Goal: Complete application form: Complete application form

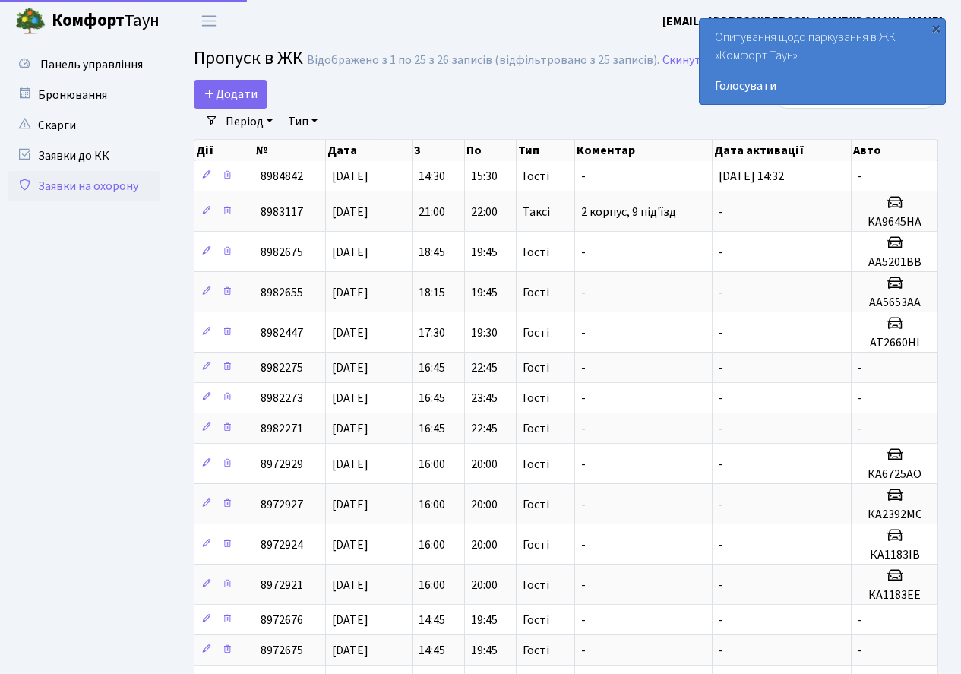
select select "25"
click at [238, 90] on span "Додати" at bounding box center [231, 94] width 54 height 17
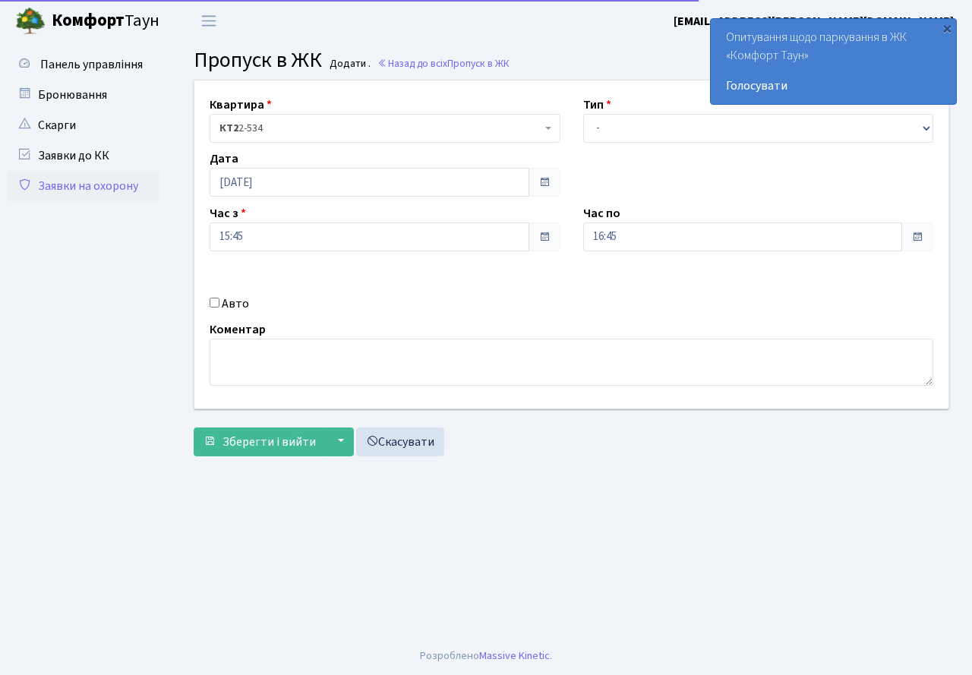
select select "3"
click at [583, 114] on select "- Доставка Таксі Гості Сервіс" at bounding box center [758, 128] width 351 height 29
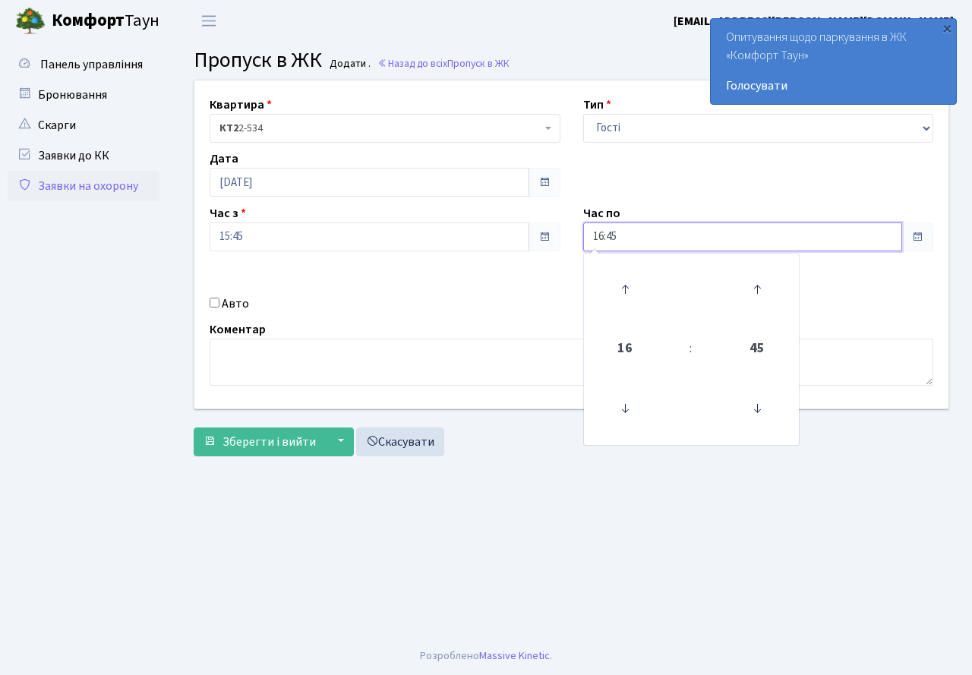
click at [638, 237] on input "16:45" at bounding box center [743, 237] width 320 height 29
click at [617, 285] on icon at bounding box center [625, 289] width 41 height 41
click at [618, 284] on icon at bounding box center [625, 289] width 41 height 41
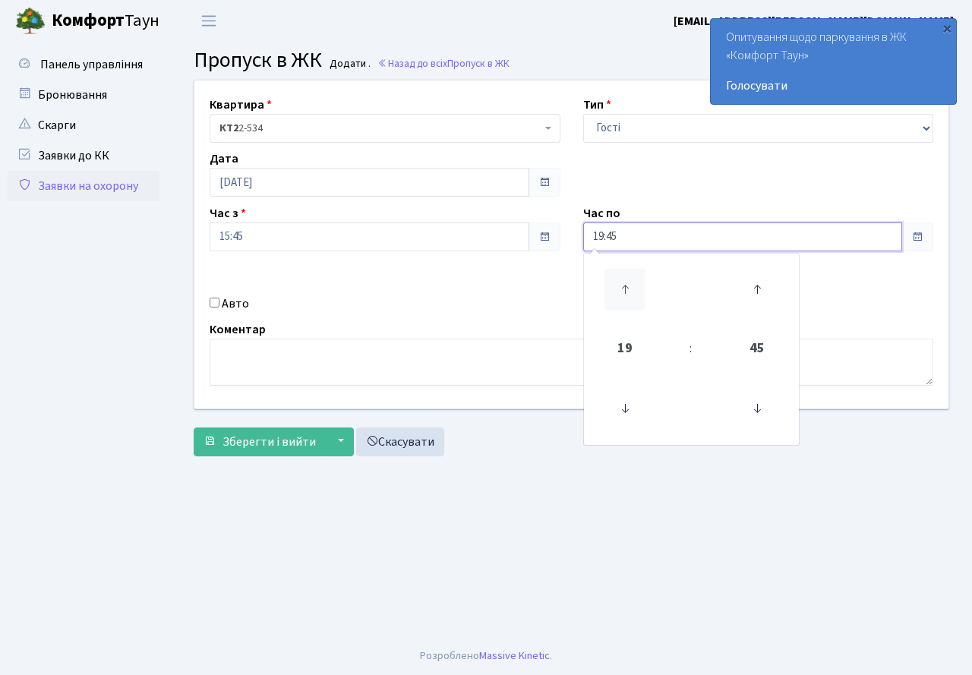
type input "20:45"
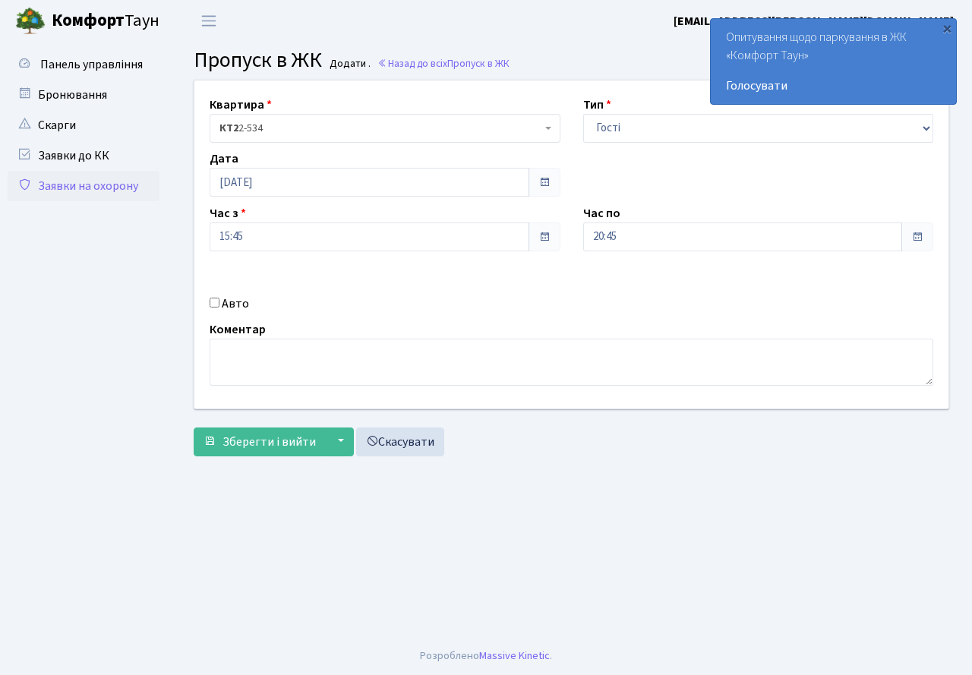
drag, startPoint x: 459, startPoint y: 304, endPoint x: 411, endPoint y: 295, distance: 48.6
click at [459, 304] on div "Авто" at bounding box center [385, 304] width 374 height 18
click at [257, 186] on input "[DATE]" at bounding box center [370, 182] width 320 height 29
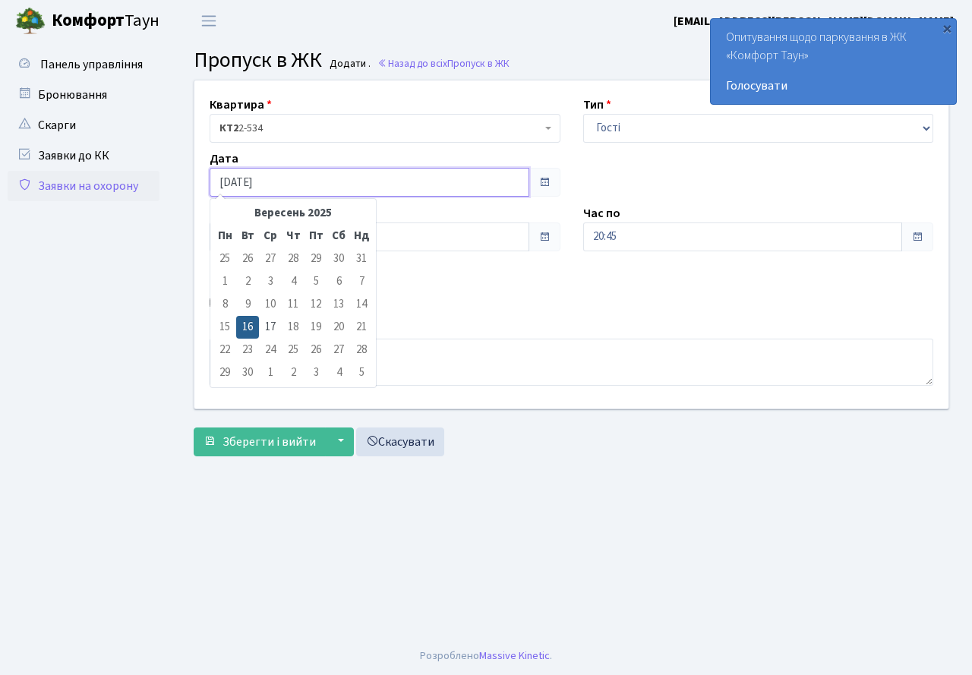
click at [289, 183] on input "[DATE]" at bounding box center [370, 182] width 320 height 29
click at [441, 306] on div "Авто" at bounding box center [385, 304] width 374 height 18
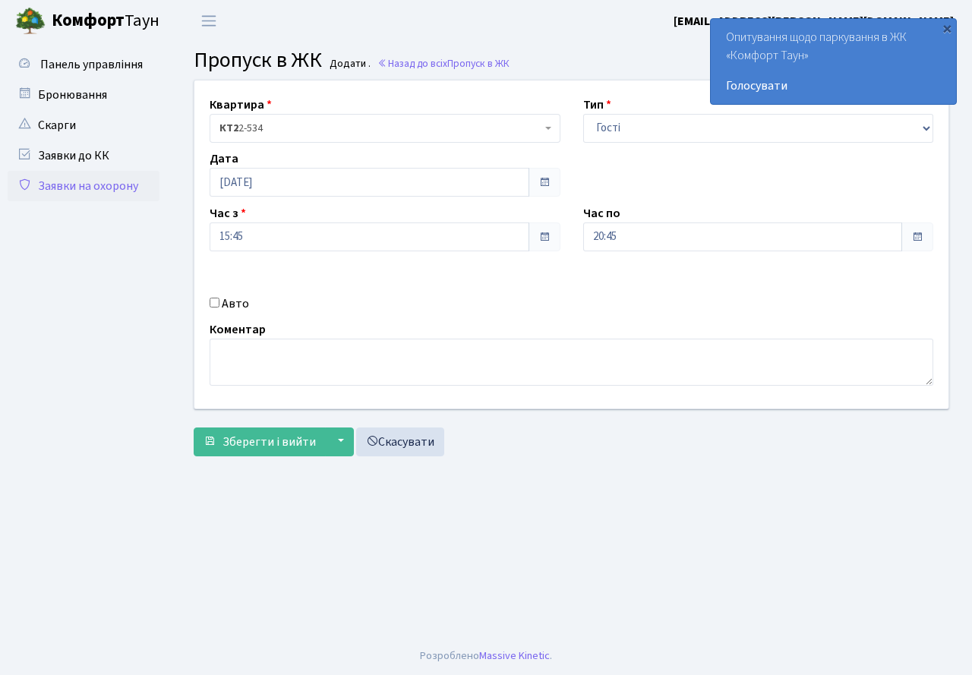
click at [218, 305] on input "Авто" at bounding box center [215, 303] width 10 height 10
checkbox input "true"
type input "КА0466НО"
click at [260, 447] on span "Зберегти і вийти" at bounding box center [269, 442] width 93 height 17
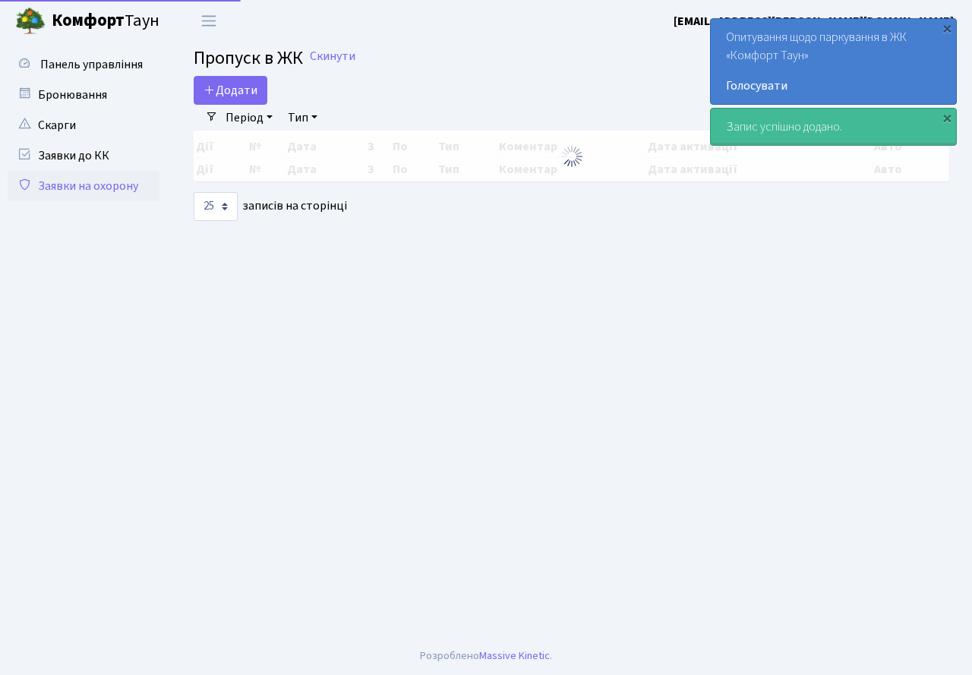
select select "25"
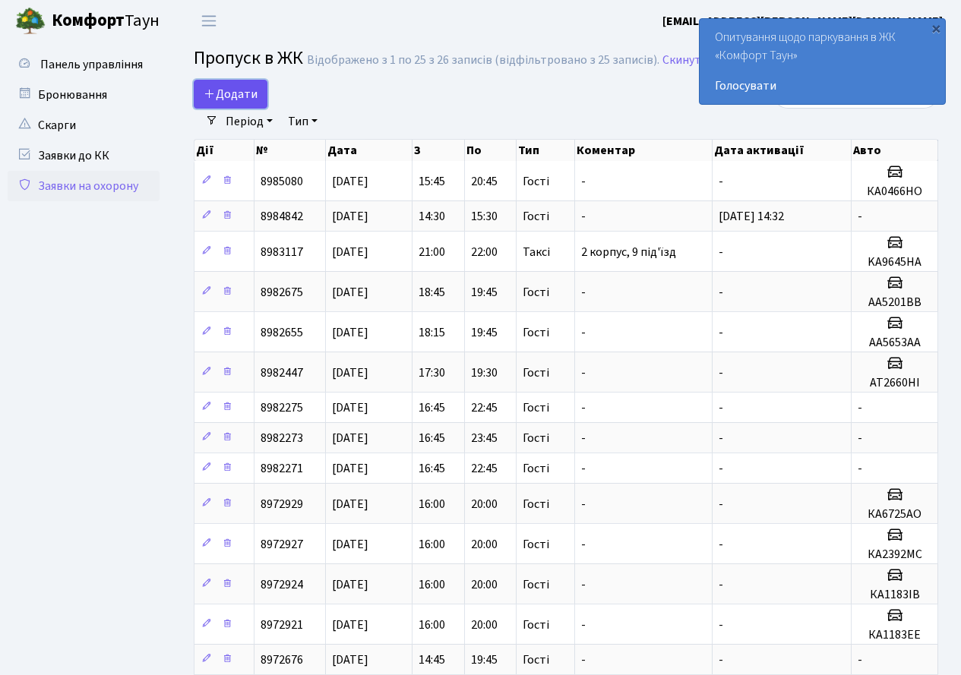
click at [234, 94] on span "Додати" at bounding box center [231, 94] width 54 height 17
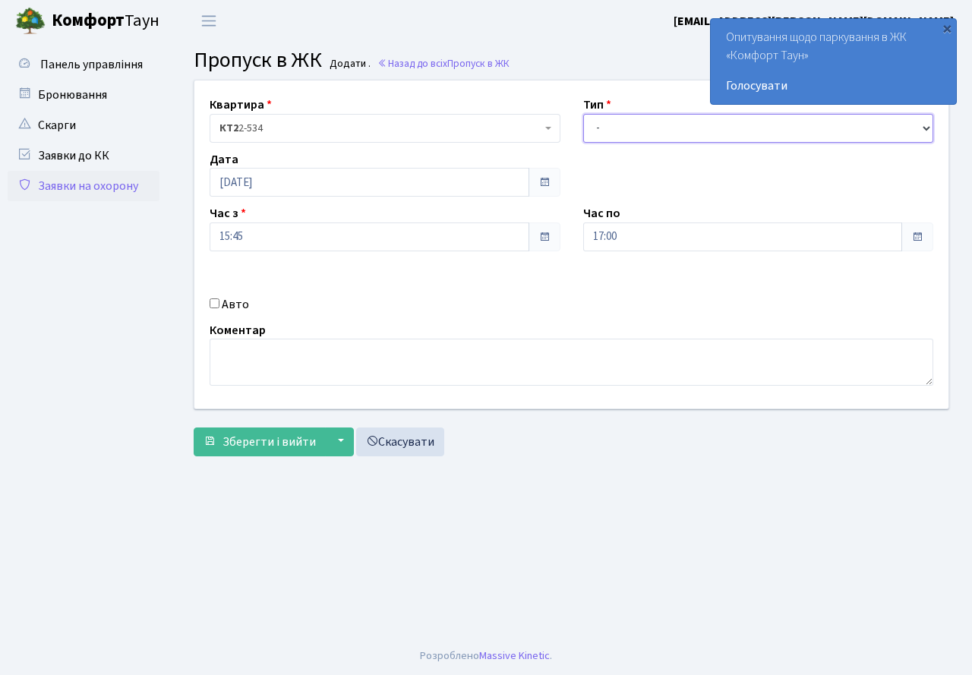
click at [637, 139] on select "- Доставка Таксі Гості Сервіс" at bounding box center [758, 128] width 351 height 29
select select "3"
click at [583, 114] on select "- Доставка Таксі Гості Сервіс" at bounding box center [758, 128] width 351 height 29
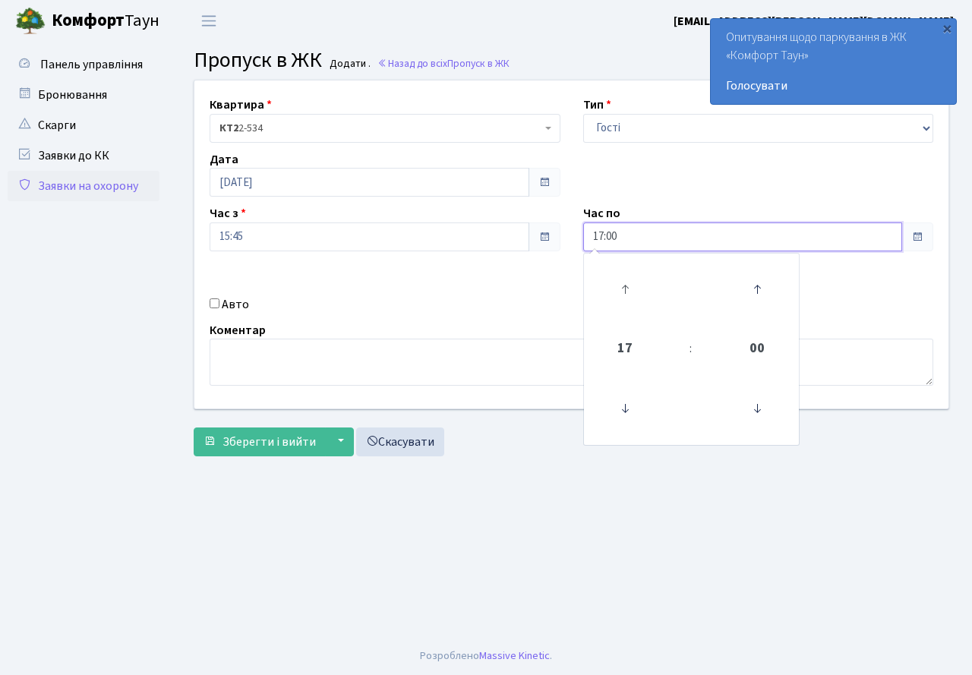
drag, startPoint x: 639, startPoint y: 245, endPoint x: 625, endPoint y: 265, distance: 24.6
click at [638, 250] on input "17:00" at bounding box center [743, 237] width 320 height 29
click at [626, 278] on icon at bounding box center [625, 289] width 41 height 41
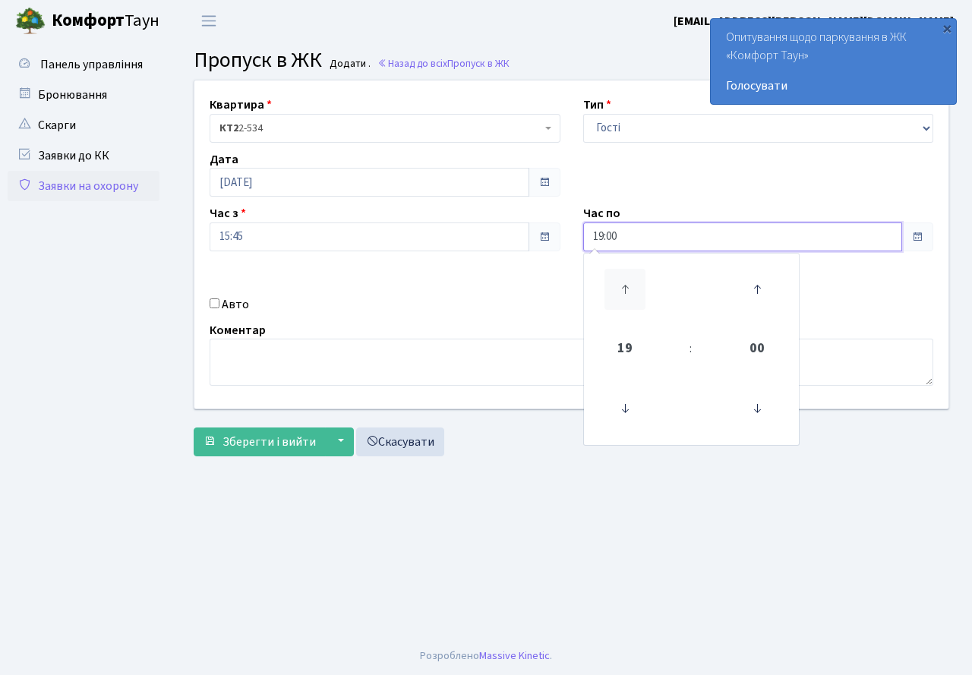
type input "20:00"
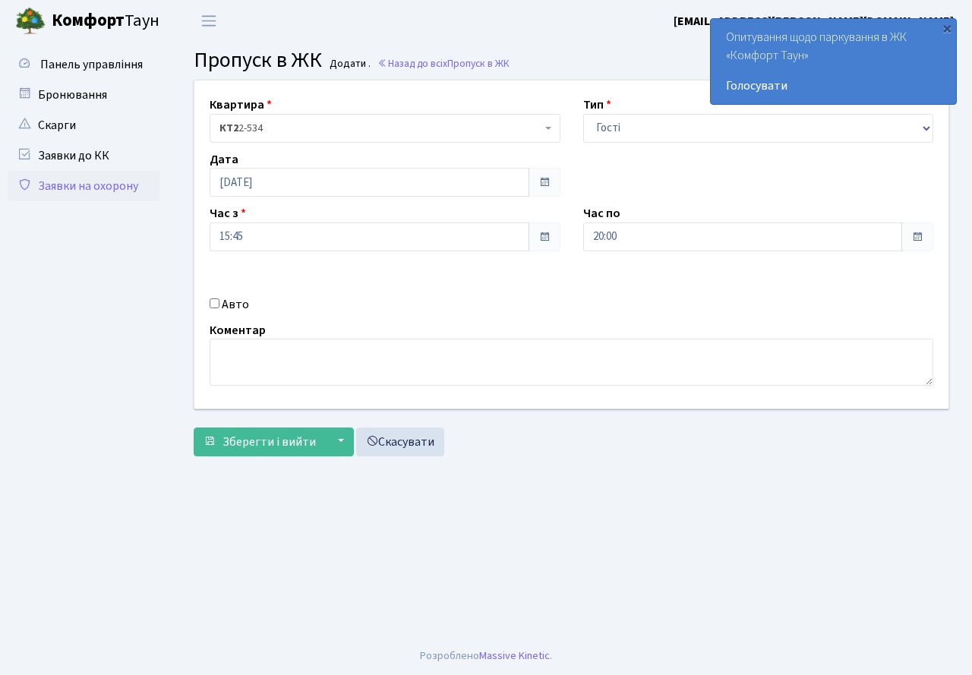
drag, startPoint x: 486, startPoint y: 276, endPoint x: 198, endPoint y: 278, distance: 287.8
click at [466, 281] on div "Квартира <b>КТ2</b>&nbsp;&nbsp;&nbsp;2-534 КТ2 2-534 Тип - Доставка Таксі Гості…" at bounding box center [571, 245] width 777 height 328
click at [218, 308] on input "Авто" at bounding box center [215, 303] width 10 height 10
checkbox input "true"
type input "АА2049ІВ"
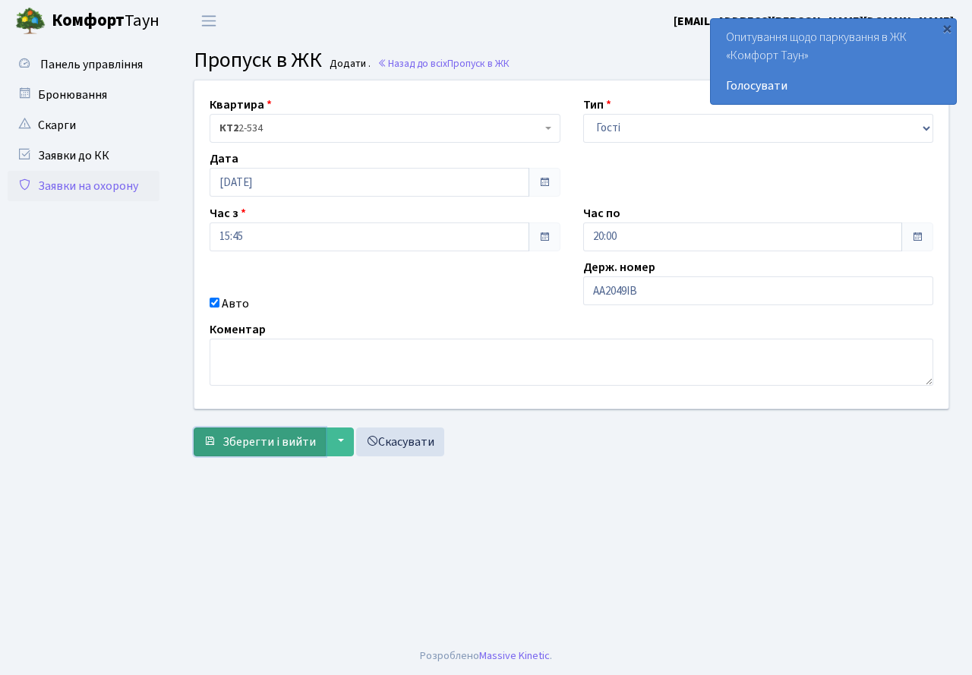
click at [240, 447] on span "Зберегти і вийти" at bounding box center [269, 442] width 93 height 17
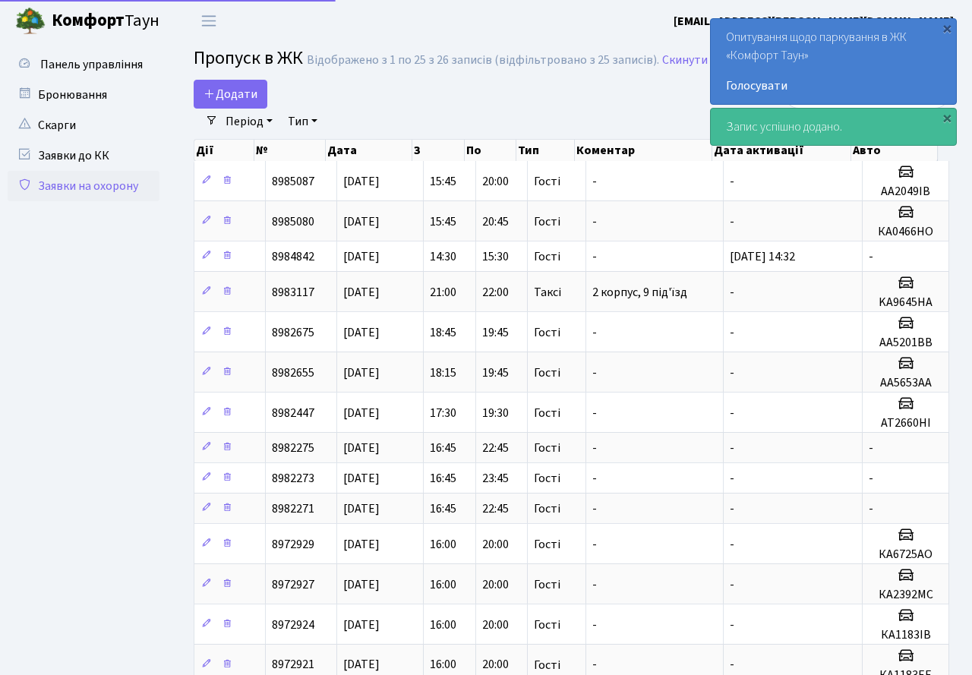
select select "25"
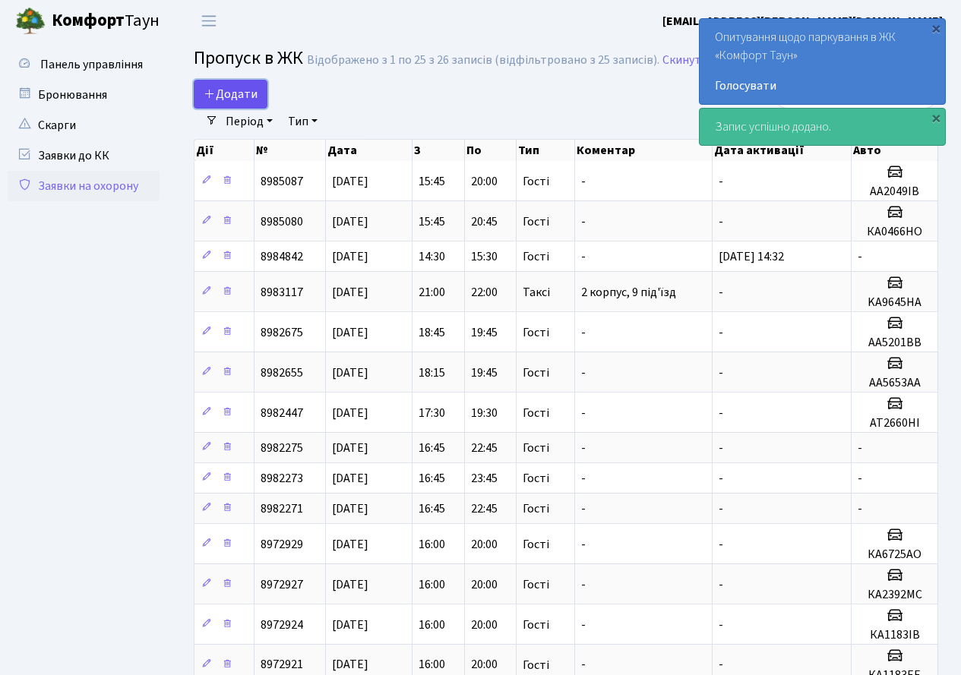
click at [233, 93] on span "Додати" at bounding box center [231, 94] width 54 height 17
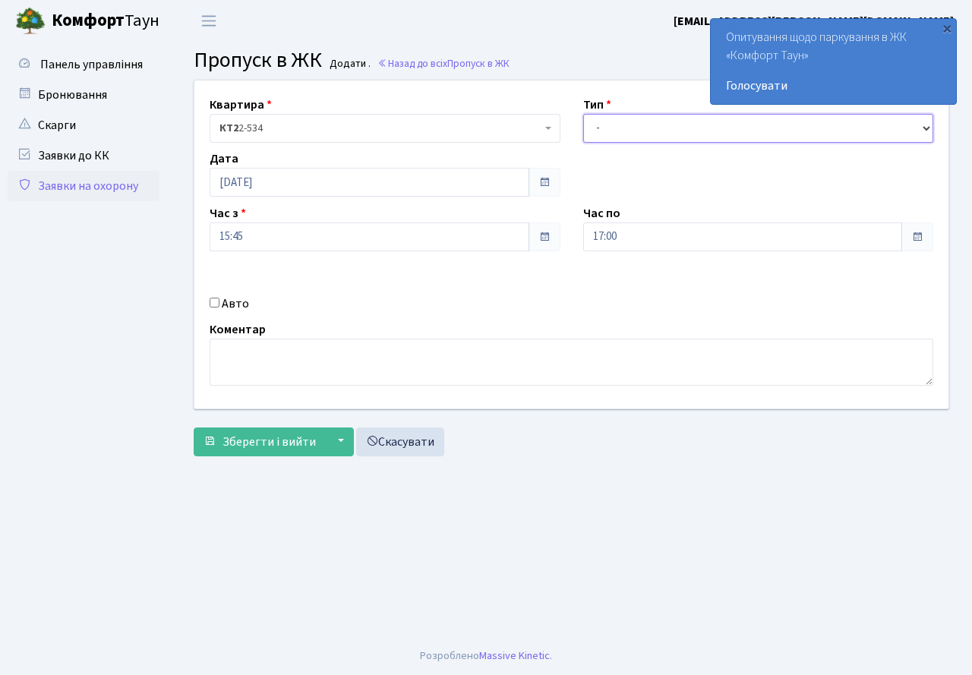
drag, startPoint x: 628, startPoint y: 133, endPoint x: 633, endPoint y: 143, distance: 10.9
click at [633, 143] on div "Квартира <b>КТ2</b>&nbsp;&nbsp;&nbsp;2-534 КТ2 2-534 Тип - Доставка Таксі Гості…" at bounding box center [571, 245] width 777 height 328
select select "18"
click at [583, 114] on select "- Доставка Таксі Гості Сервіс" at bounding box center [758, 128] width 351 height 29
click at [641, 251] on input "17:00" at bounding box center [743, 237] width 320 height 29
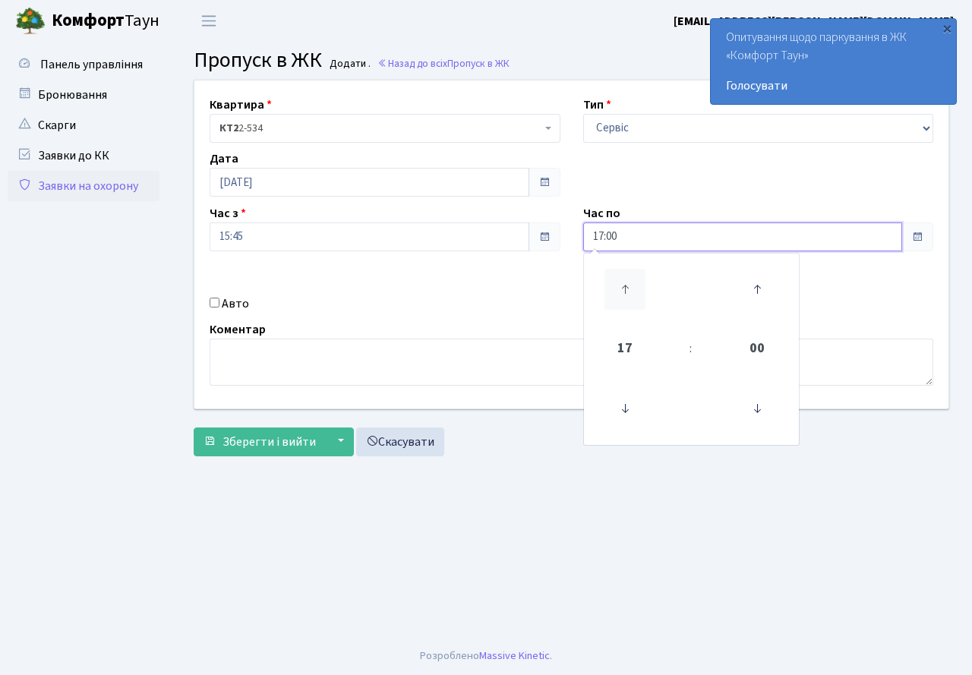
click at [624, 276] on icon at bounding box center [625, 289] width 41 height 41
drag, startPoint x: 631, startPoint y: 412, endPoint x: 488, endPoint y: 314, distance: 172.7
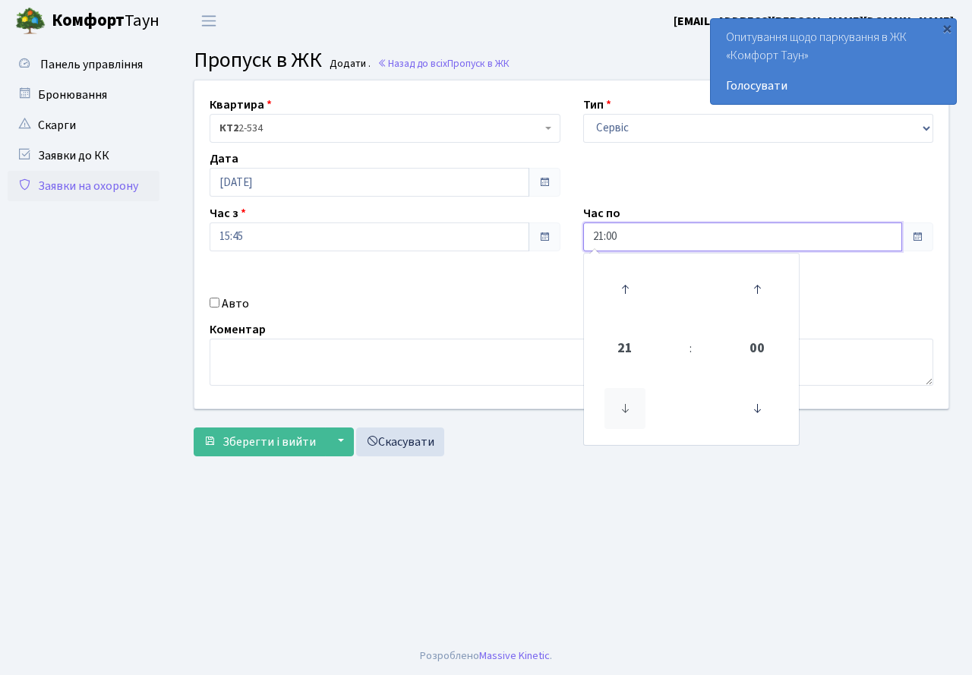
click at [624, 404] on icon at bounding box center [625, 408] width 41 height 41
type input "20:00"
drag, startPoint x: 467, startPoint y: 304, endPoint x: 373, endPoint y: 299, distance: 94.3
click at [463, 305] on div "Авто" at bounding box center [385, 304] width 374 height 18
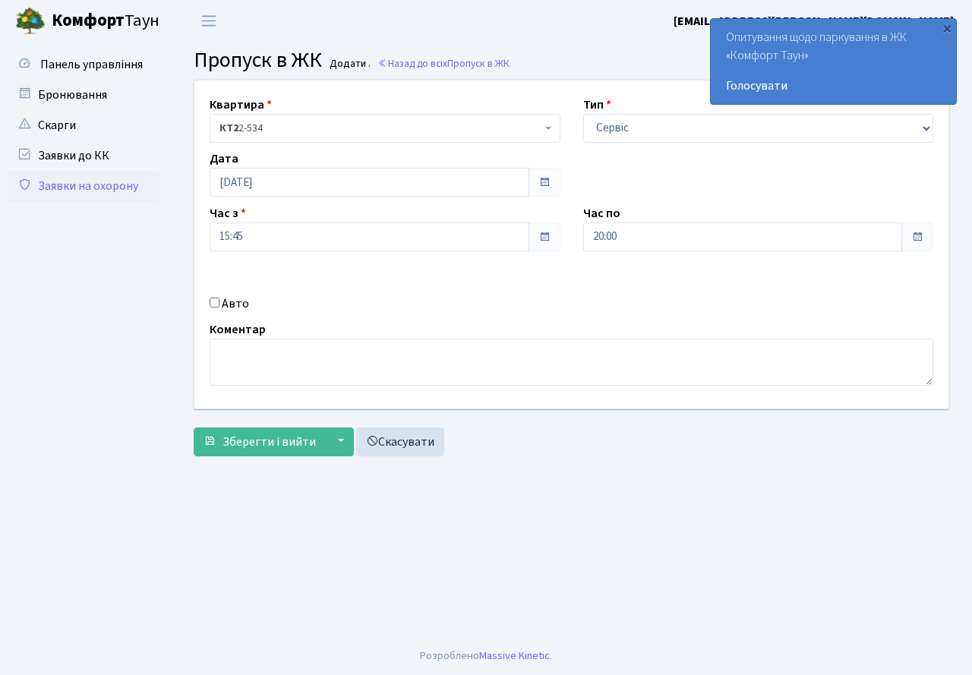
click at [212, 310] on div "Авто" at bounding box center [385, 304] width 374 height 18
click at [216, 301] on input "Авто" at bounding box center [215, 303] width 10 height 10
checkbox input "true"
type input "АІ3197РС"
click at [276, 444] on span "Зберегти і вийти" at bounding box center [269, 442] width 93 height 17
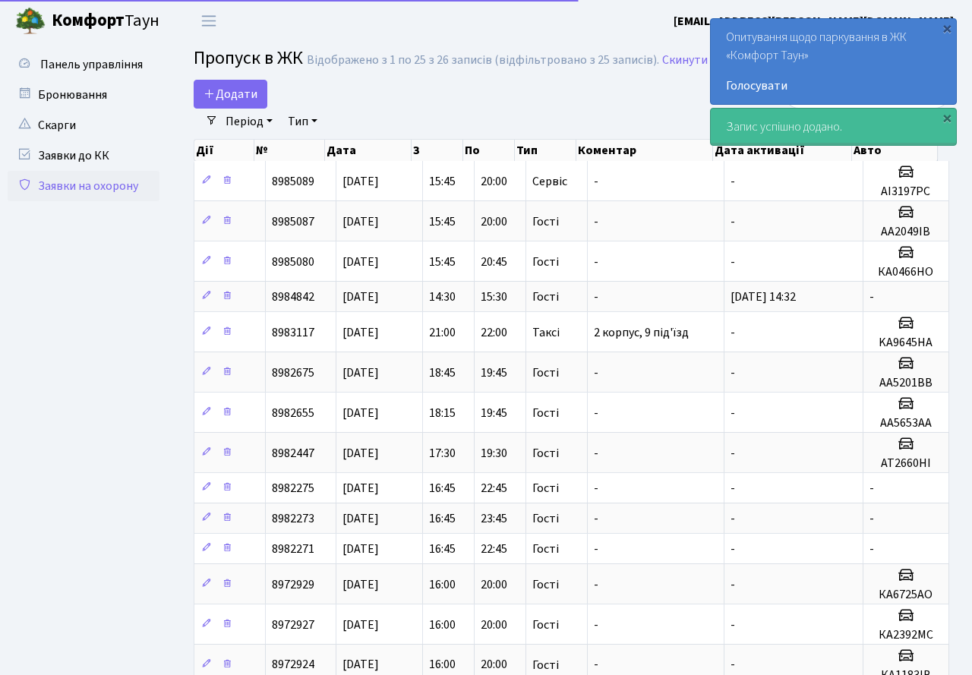
select select "25"
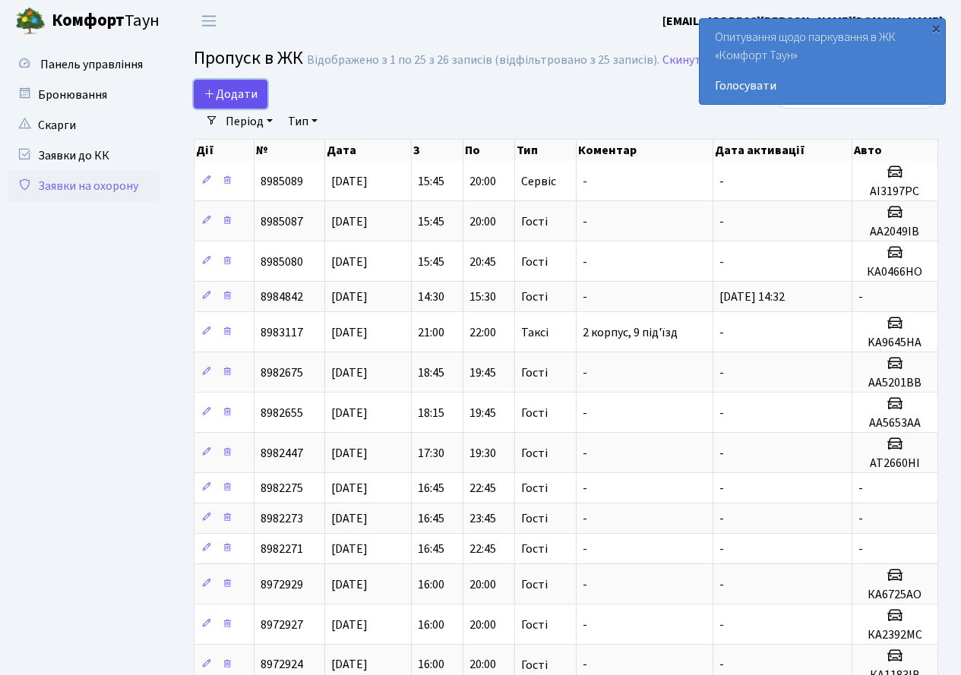
click at [225, 94] on span "Додати" at bounding box center [231, 94] width 54 height 17
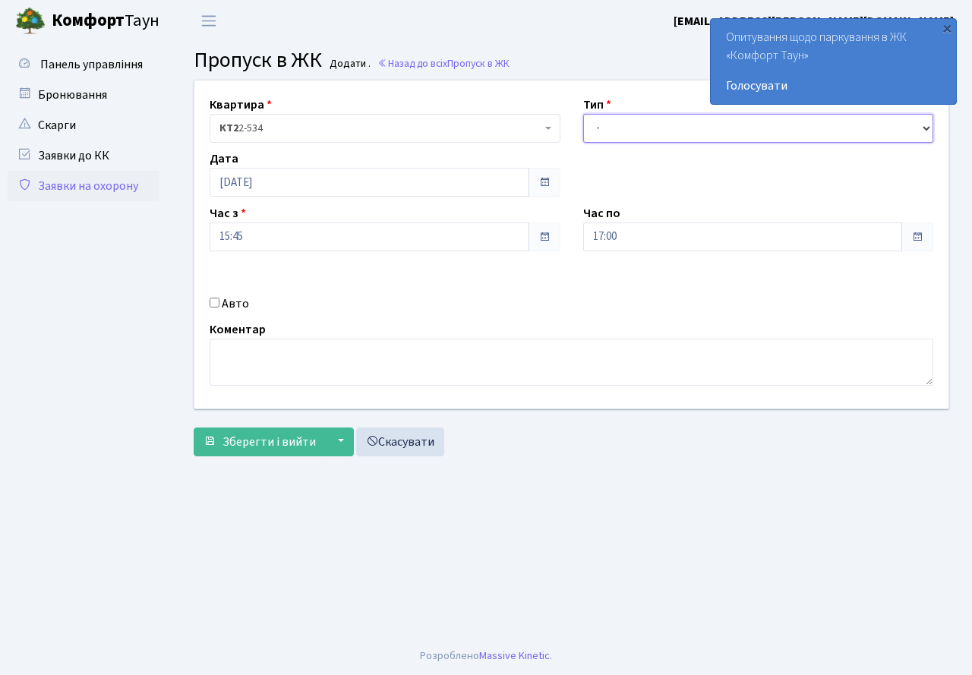
click at [637, 131] on select "- Доставка Таксі Гості Сервіс" at bounding box center [758, 128] width 351 height 29
select select "3"
click at [583, 114] on select "- Доставка Таксі Гості Сервіс" at bounding box center [758, 128] width 351 height 29
click at [635, 253] on div "Квартира <b>КТ2</b>&nbsp;&nbsp;&nbsp;2-534 КТ2 2-534 Тип - Доставка Таксі Гості…" at bounding box center [571, 245] width 777 height 328
drag, startPoint x: 620, startPoint y: 231, endPoint x: 622, endPoint y: 250, distance: 19.1
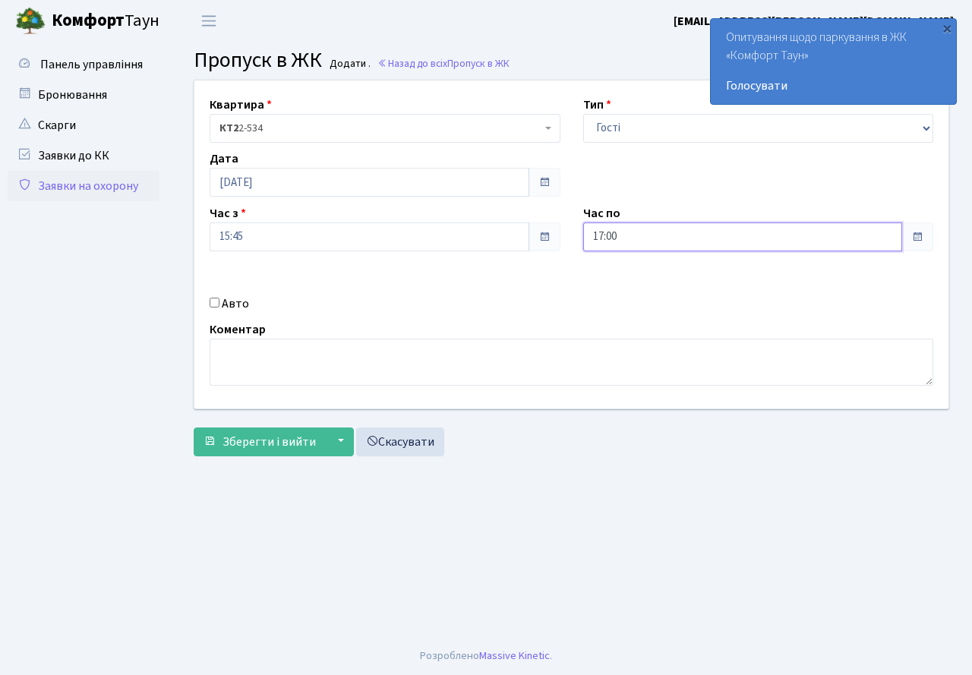
click at [624, 245] on input "17:00" at bounding box center [743, 237] width 320 height 29
click at [627, 292] on icon at bounding box center [625, 289] width 41 height 41
type input "20:00"
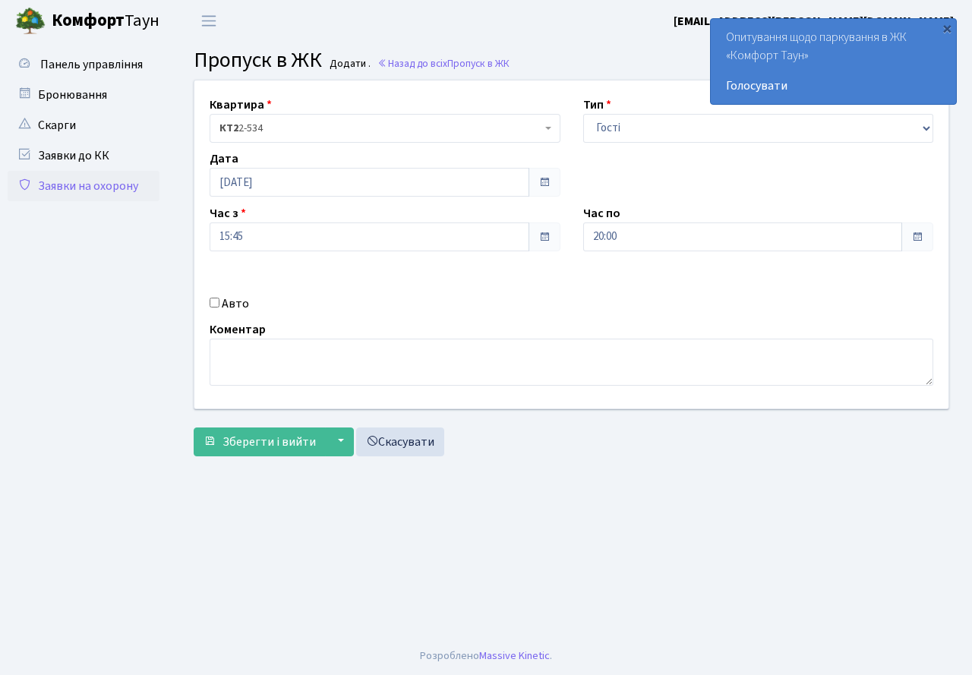
click at [437, 297] on div "Авто" at bounding box center [385, 304] width 374 height 18
click at [216, 313] on div "Авто" at bounding box center [385, 304] width 374 height 18
click at [216, 304] on input "Авто" at bounding box center [215, 303] width 10 height 10
checkbox input "true"
type input "АІ1793РО"
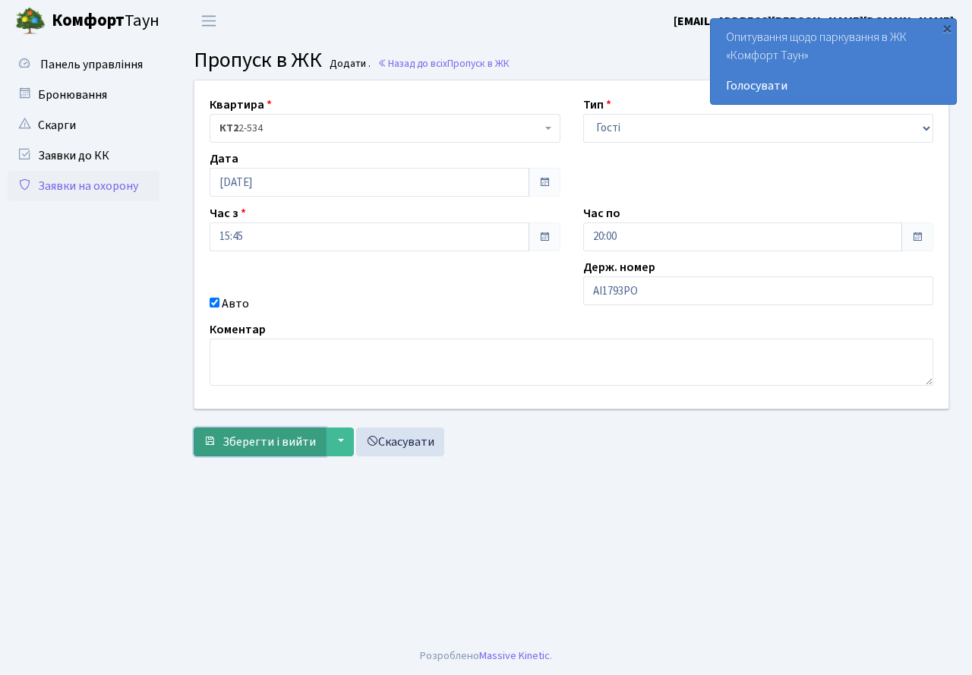
click at [253, 444] on span "Зберегти і вийти" at bounding box center [269, 442] width 93 height 17
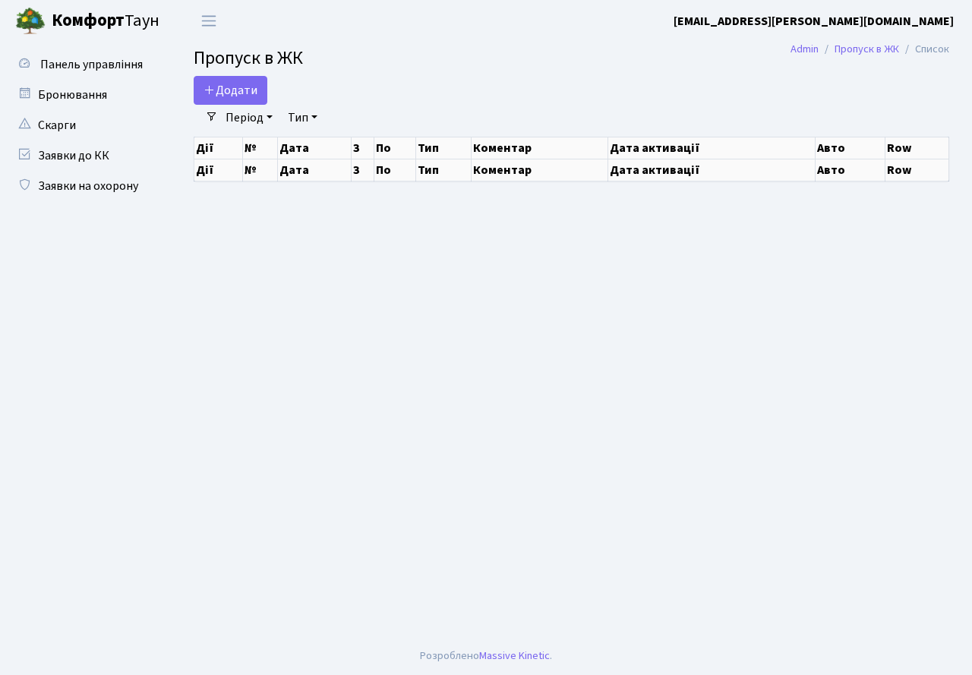
select select "25"
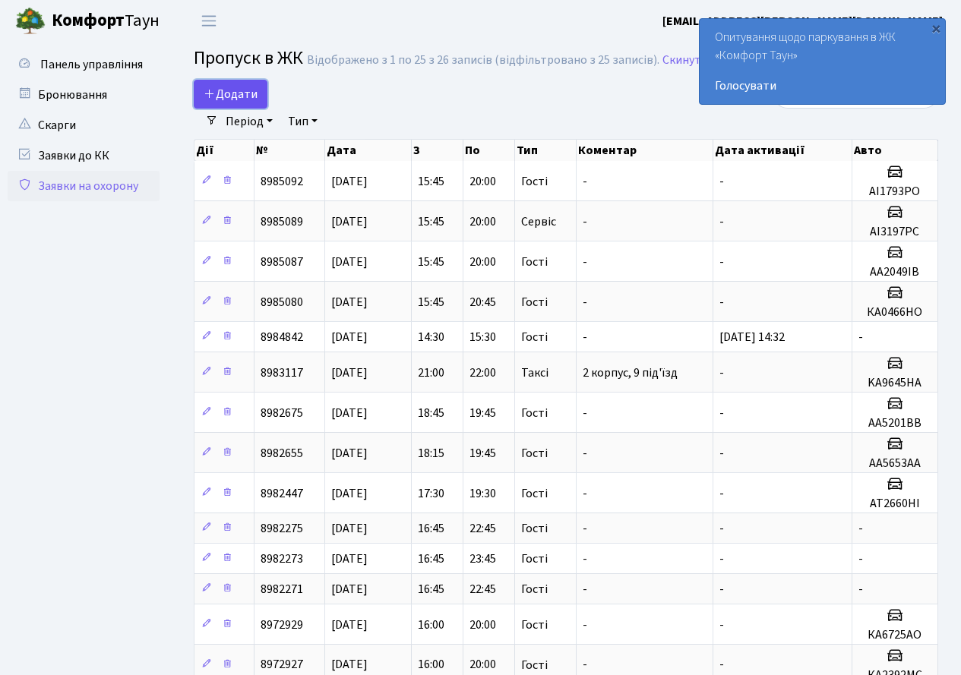
click at [227, 87] on span "Додати" at bounding box center [231, 94] width 54 height 17
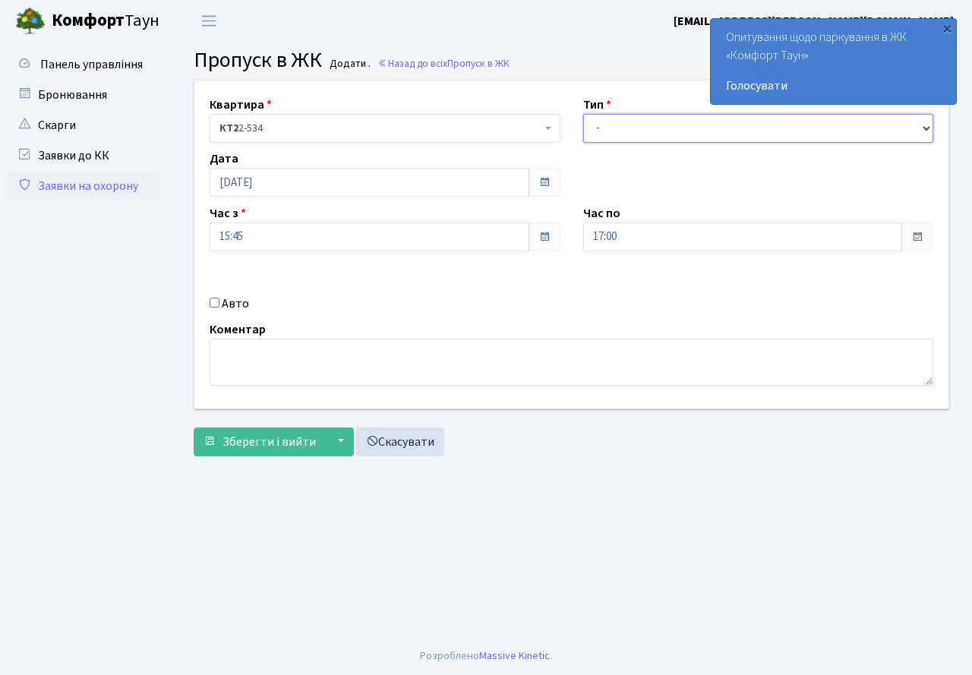
click at [644, 140] on select "- Доставка Таксі Гості Сервіс" at bounding box center [758, 128] width 351 height 29
select select "3"
click at [583, 114] on select "- Доставка Таксі Гості Сервіс" at bounding box center [758, 128] width 351 height 29
click at [639, 251] on div "17:00" at bounding box center [758, 237] width 351 height 29
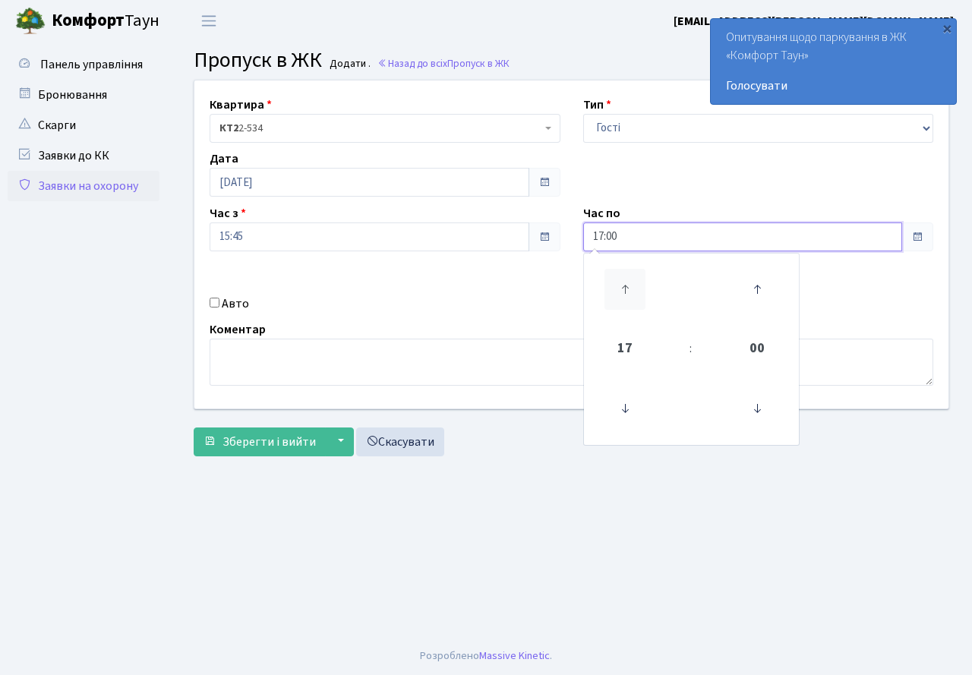
click at [625, 288] on icon at bounding box center [625, 289] width 41 height 41
type input "20:00"
drag, startPoint x: 476, startPoint y: 302, endPoint x: 423, endPoint y: 295, distance: 53.6
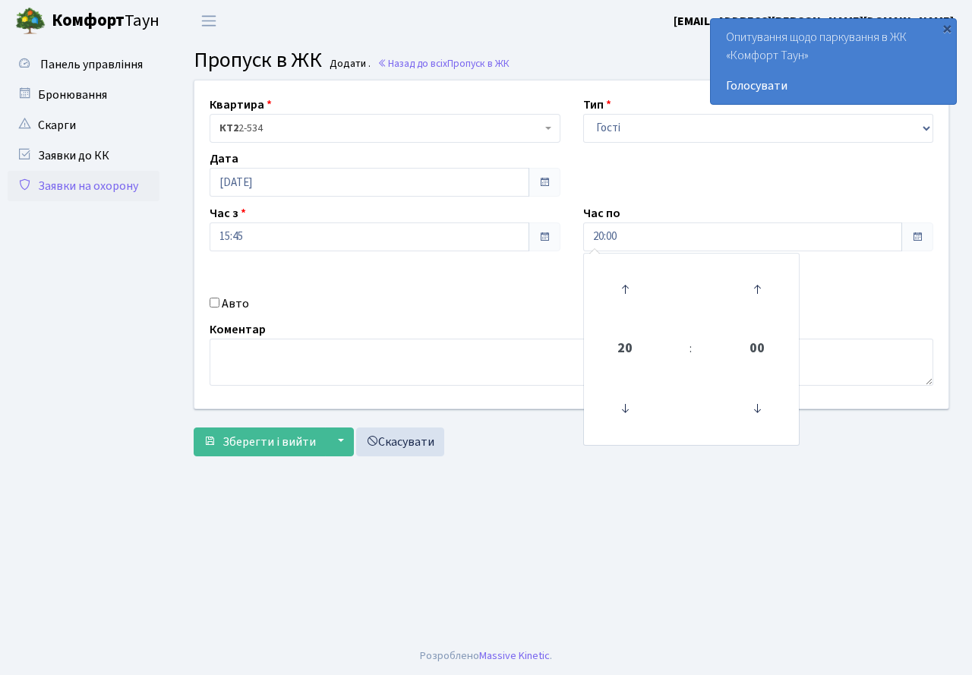
click at [463, 303] on div "Авто" at bounding box center [385, 304] width 374 height 18
click at [216, 302] on input "Авто" at bounding box center [215, 303] width 10 height 10
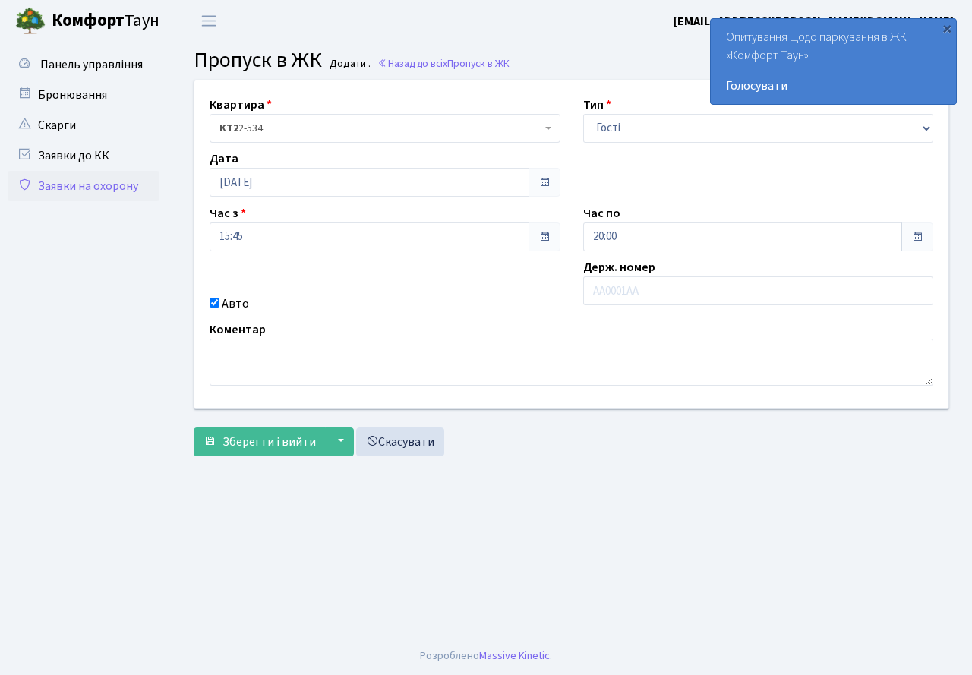
click at [216, 302] on input "Авто" at bounding box center [215, 303] width 10 height 10
click at [216, 303] on input "Авто" at bounding box center [215, 303] width 10 height 10
checkbox input "true"
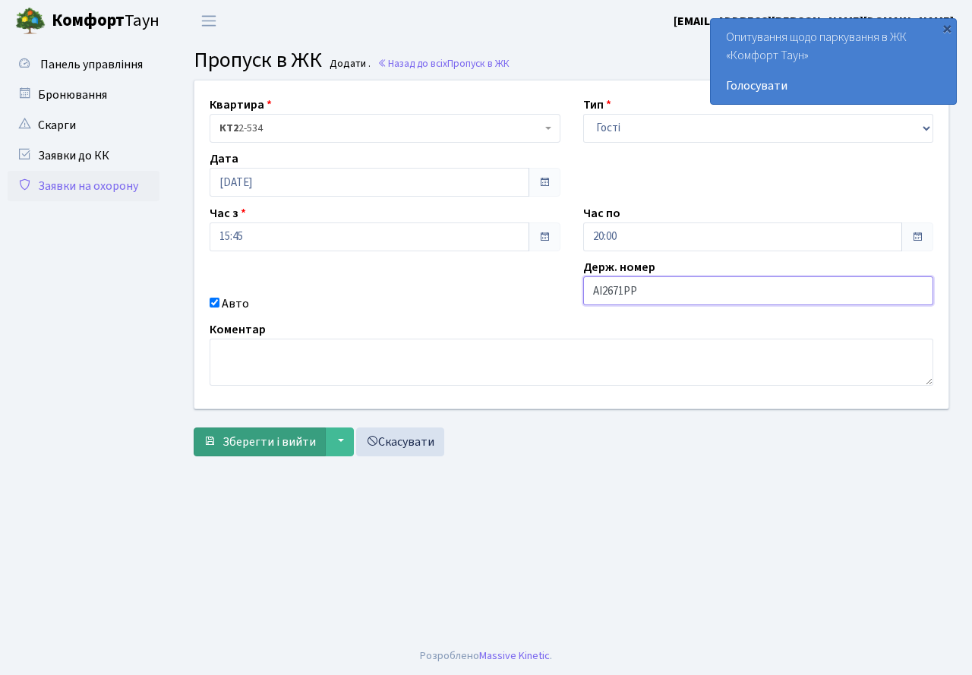
type input "АІ2671РР"
click at [277, 439] on span "Зберегти і вийти" at bounding box center [269, 442] width 93 height 17
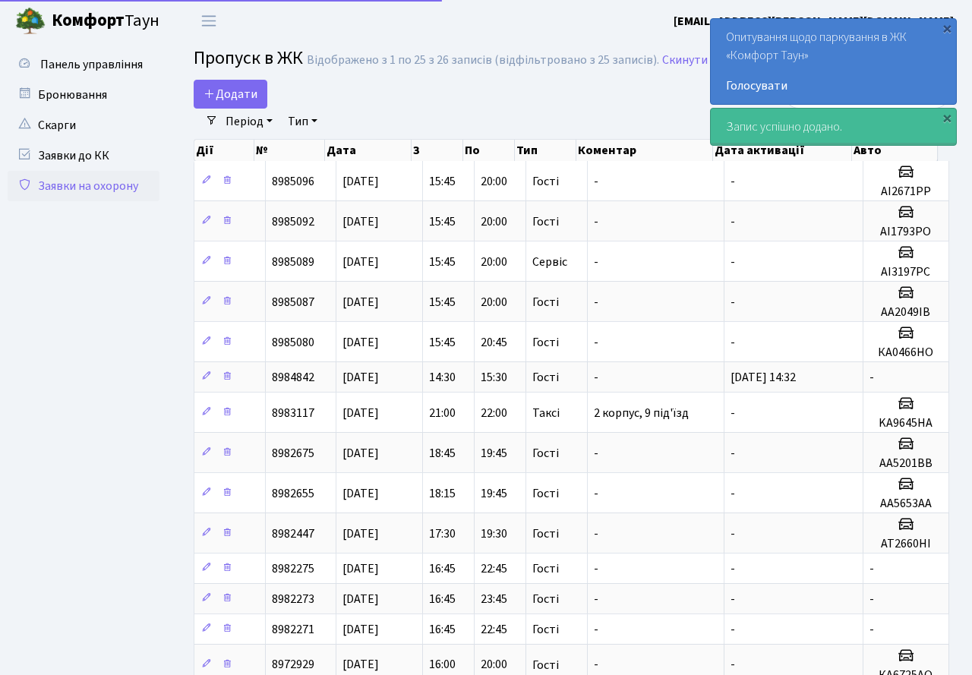
select select "25"
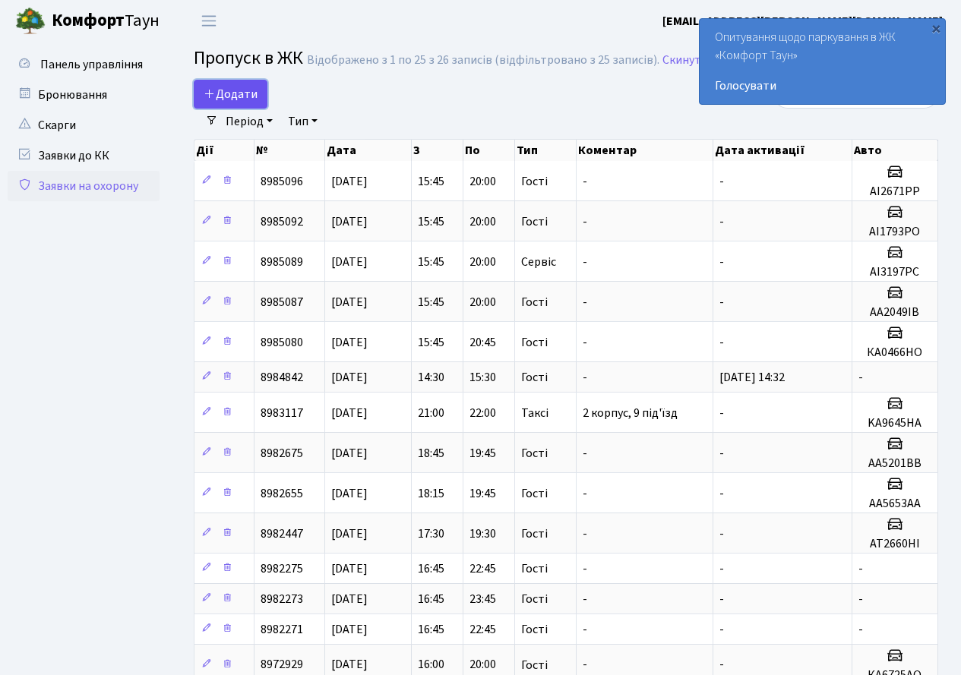
click at [214, 98] on icon at bounding box center [210, 93] width 12 height 12
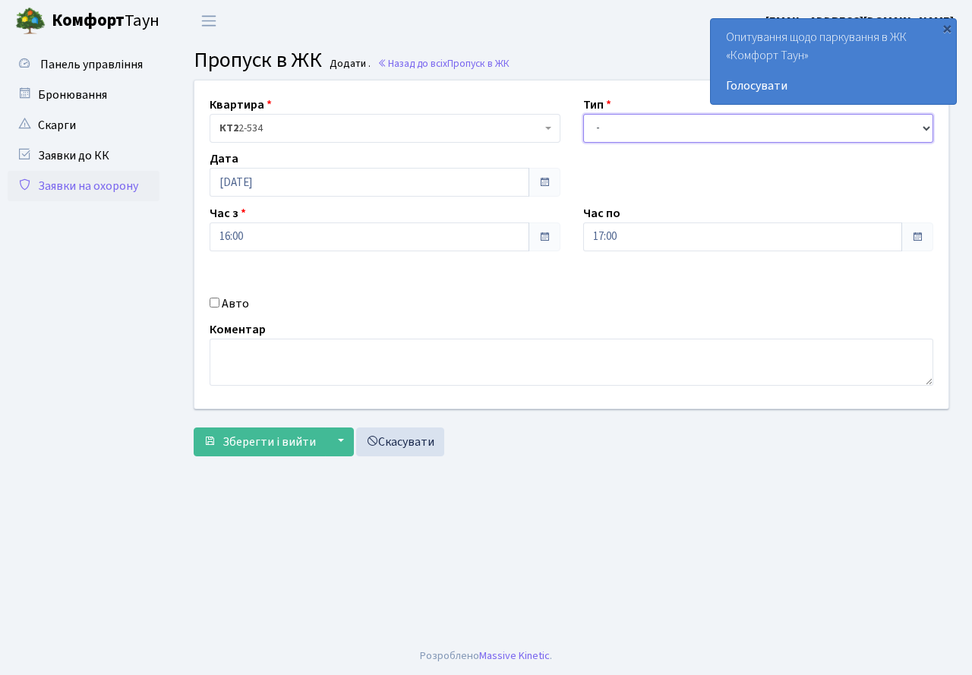
drag, startPoint x: 619, startPoint y: 129, endPoint x: 624, endPoint y: 142, distance: 14.0
click at [624, 142] on select "- Доставка Таксі Гості Сервіс" at bounding box center [758, 128] width 351 height 29
select select "3"
click at [583, 114] on select "- Доставка Таксі Гості Сервіс" at bounding box center [758, 128] width 351 height 29
drag, startPoint x: 645, startPoint y: 238, endPoint x: 643, endPoint y: 247, distance: 9.2
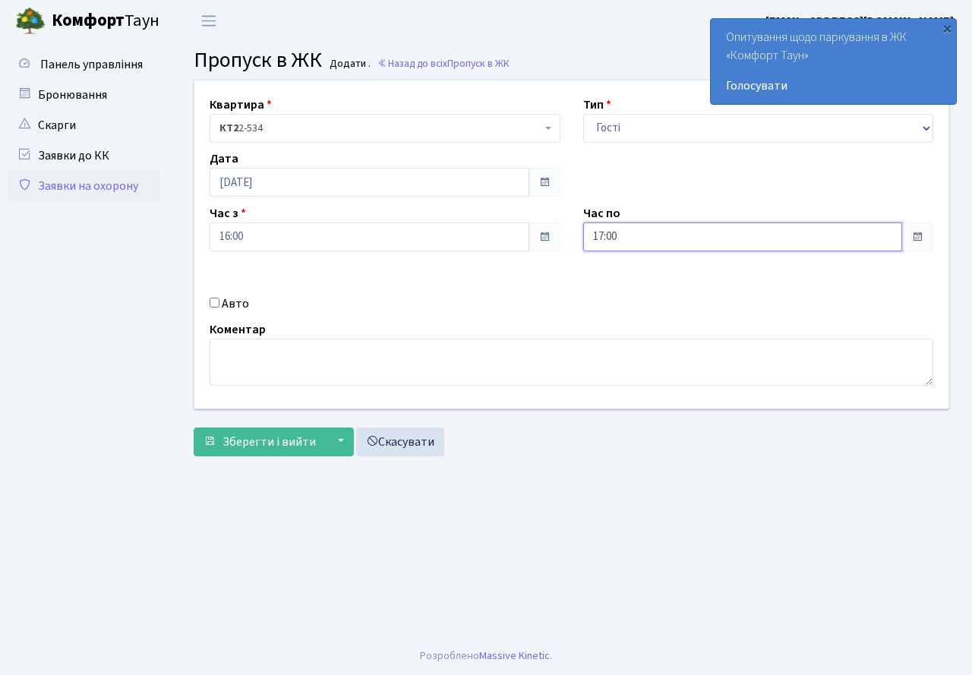
click at [645, 242] on input "17:00" at bounding box center [743, 237] width 320 height 29
click at [634, 286] on icon at bounding box center [625, 289] width 41 height 41
click at [633, 285] on icon at bounding box center [625, 289] width 41 height 41
type input "20:00"
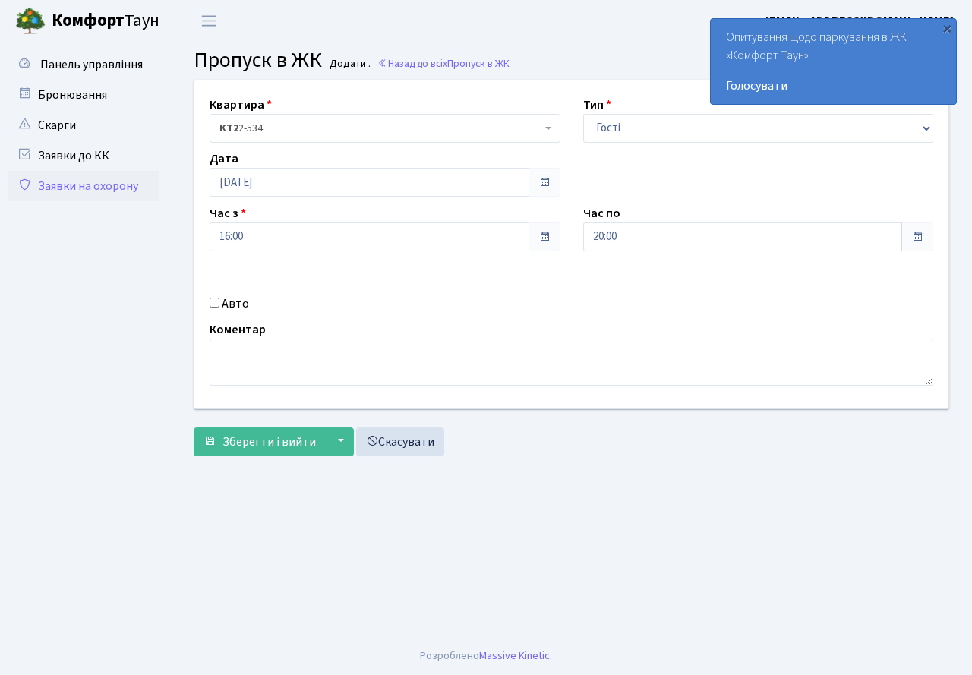
drag, startPoint x: 473, startPoint y: 329, endPoint x: 298, endPoint y: 322, distance: 174.8
click at [463, 330] on div "Коментар" at bounding box center [571, 352] width 747 height 65
click at [211, 305] on input "Авто" at bounding box center [215, 303] width 10 height 10
checkbox input "true"
type input "у"
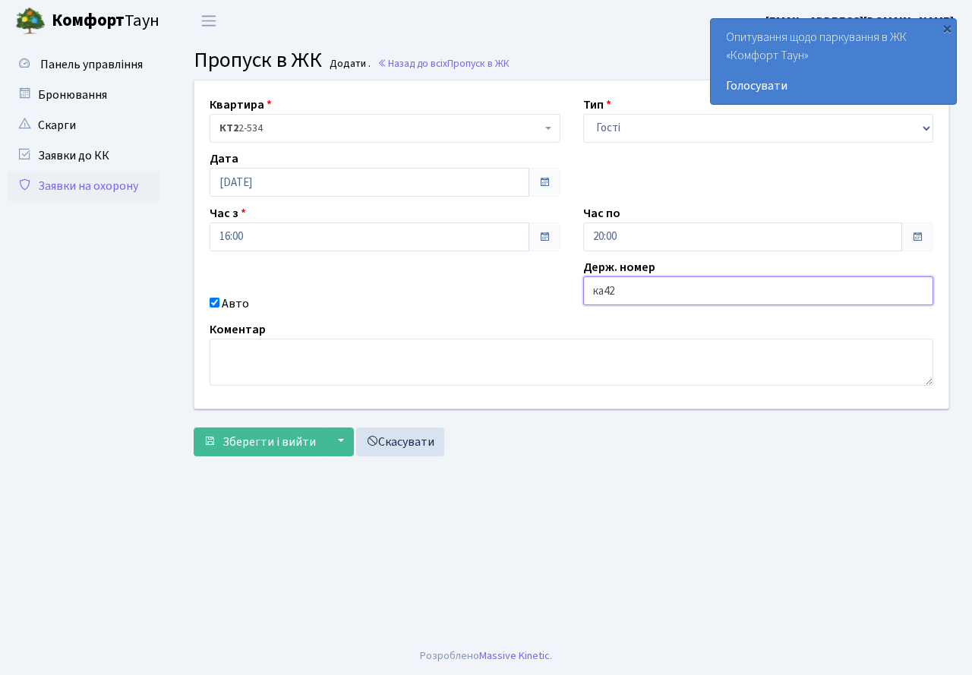
type input "КА4213ІТ"
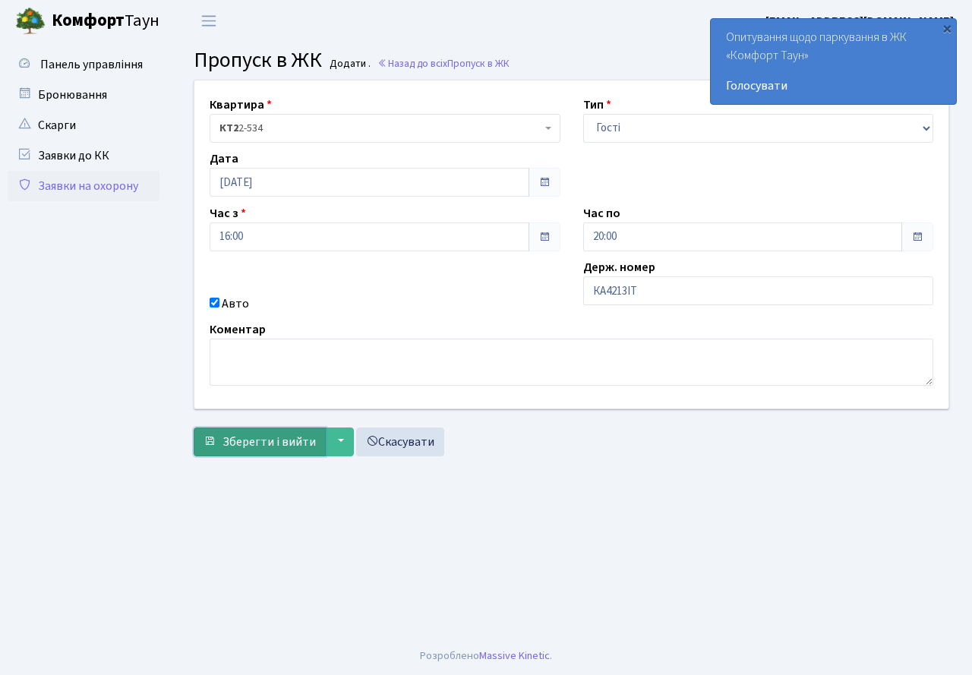
click at [267, 435] on span "Зберегти і вийти" at bounding box center [269, 442] width 93 height 17
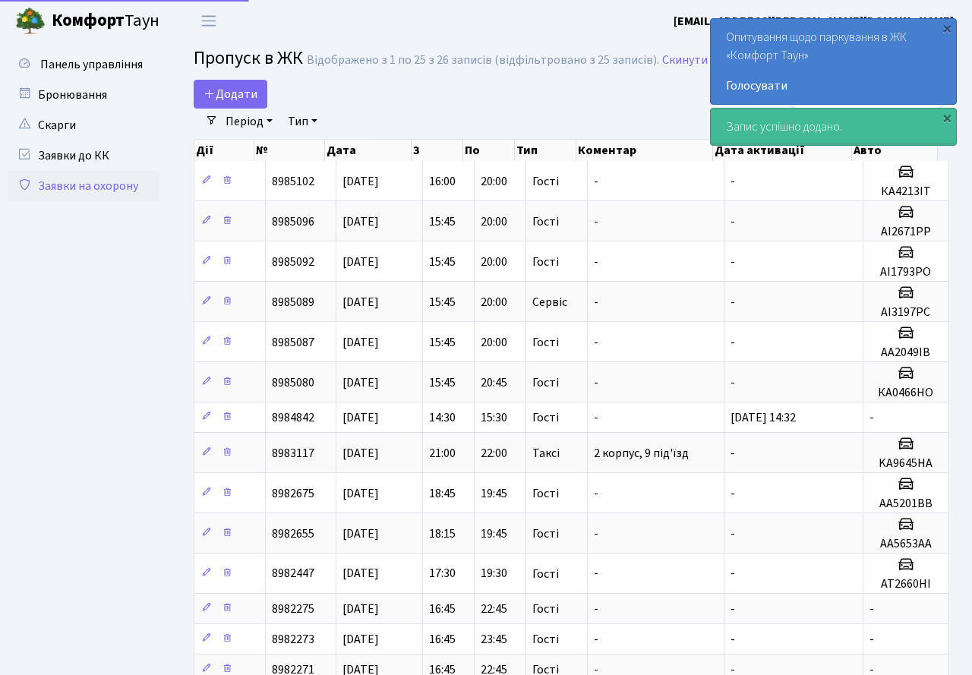
select select "25"
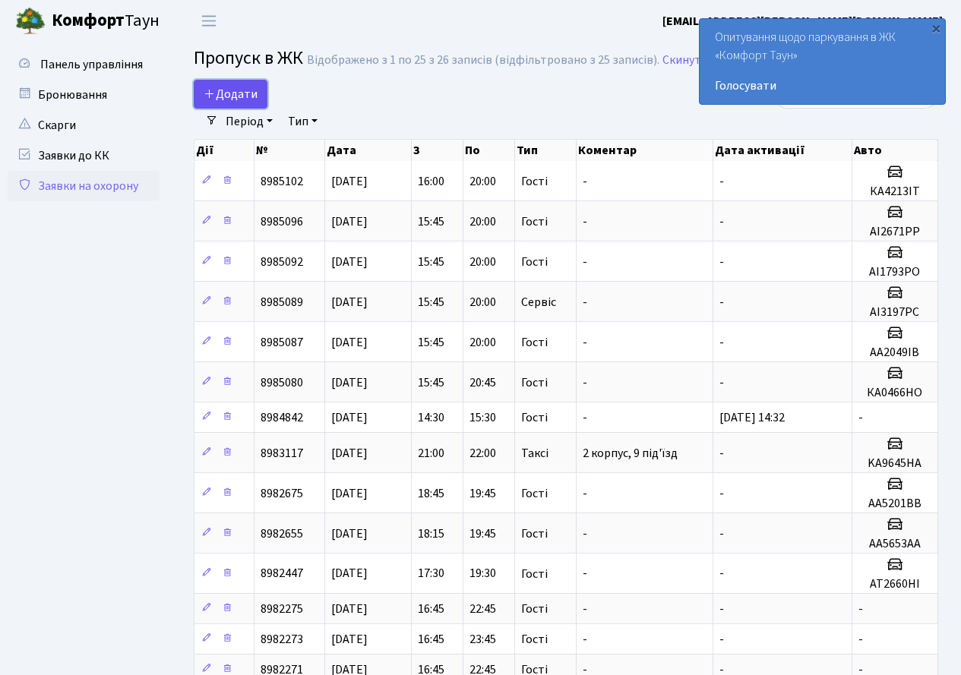
click at [235, 87] on span "Додати" at bounding box center [231, 94] width 54 height 17
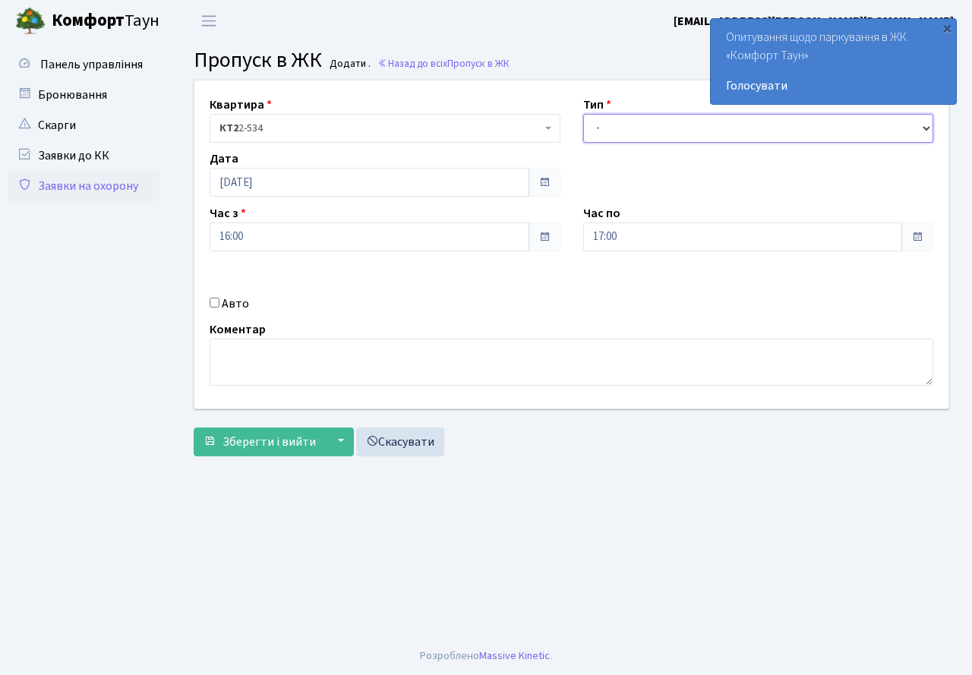
click at [646, 131] on select "- Доставка Таксі Гості Сервіс" at bounding box center [758, 128] width 351 height 29
select select "3"
click at [583, 114] on select "- Доставка Таксі Гості Сервіс" at bounding box center [758, 128] width 351 height 29
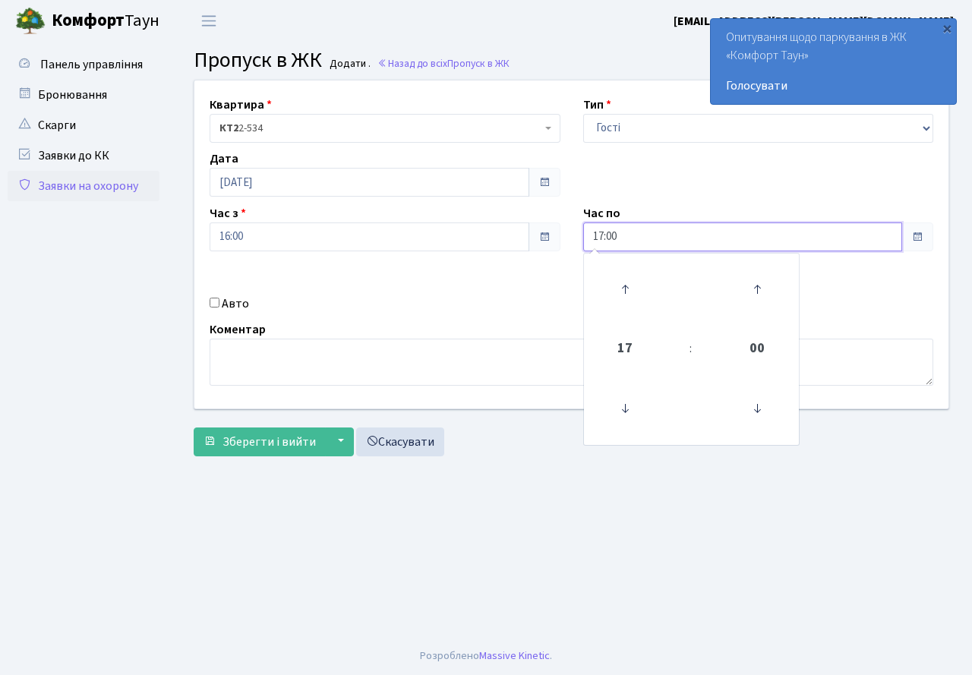
click at [639, 223] on input "17:00" at bounding box center [743, 237] width 320 height 29
click at [629, 281] on icon at bounding box center [625, 289] width 41 height 41
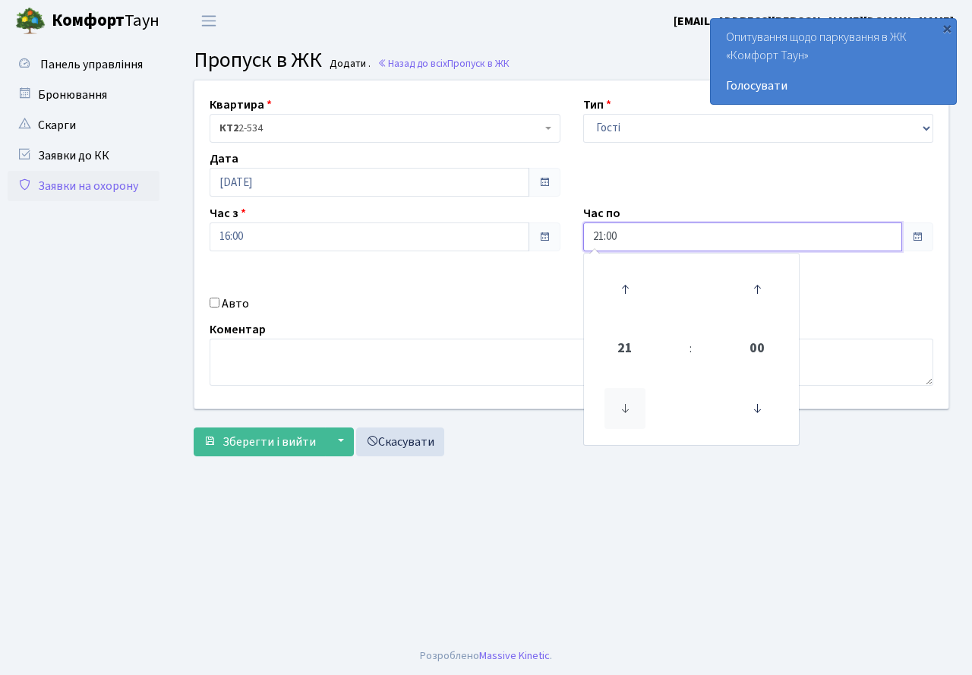
click at [631, 406] on icon at bounding box center [625, 408] width 41 height 41
type input "20:00"
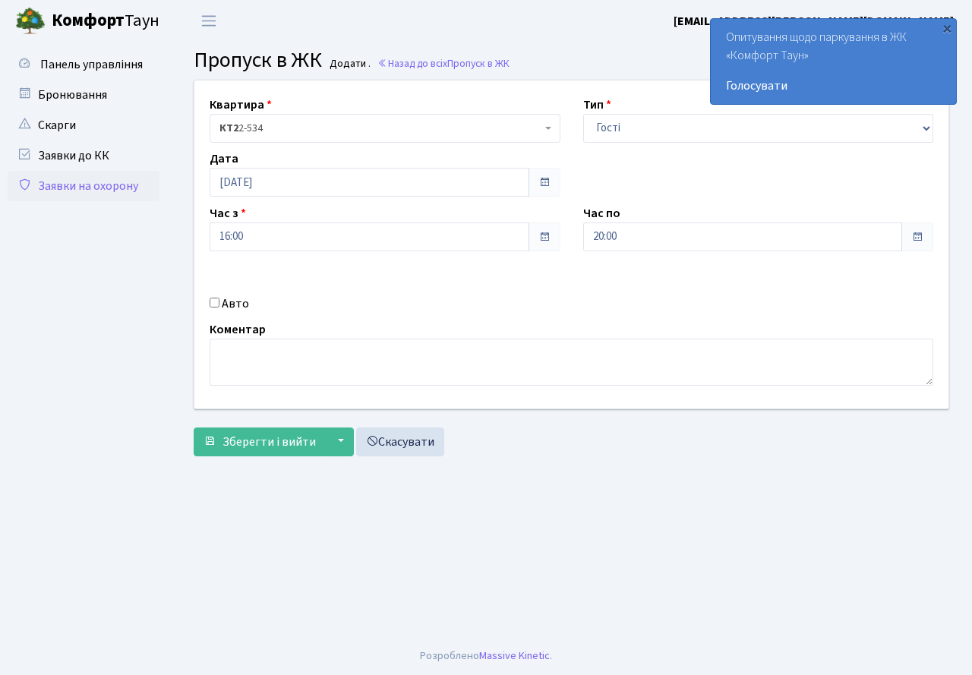
click at [463, 286] on div "Квартира <b>КТ2</b>&nbsp;&nbsp;&nbsp;2-534 КТ2 2-534 Тип - Доставка Таксі Гості…" at bounding box center [571, 245] width 777 height 328
click at [248, 440] on span "Зберегти і вийти" at bounding box center [269, 442] width 93 height 17
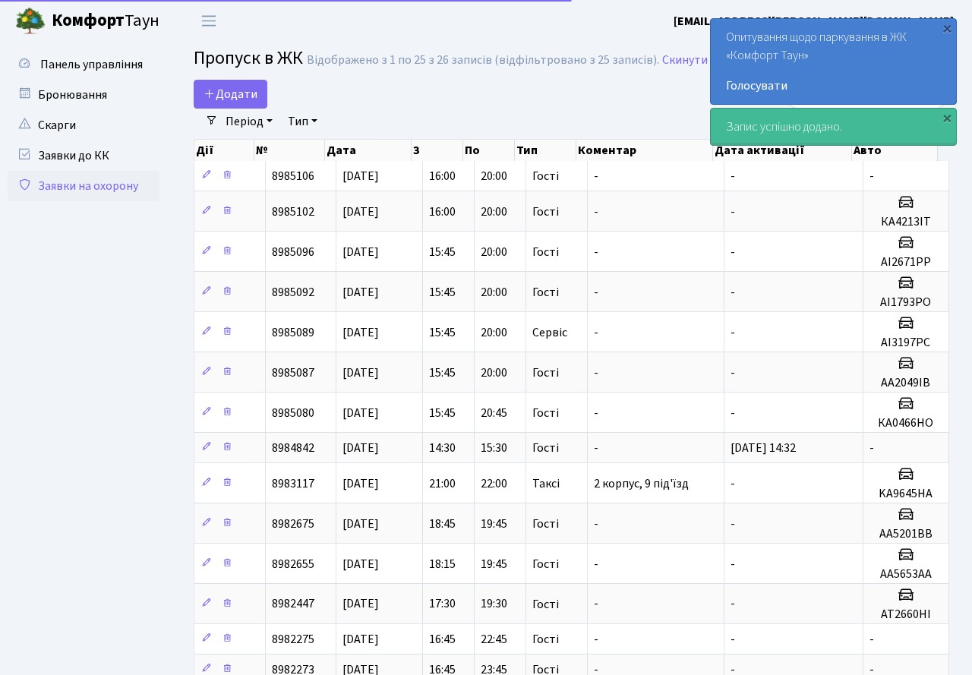
select select "25"
